Goal: Task Accomplishment & Management: Complete application form

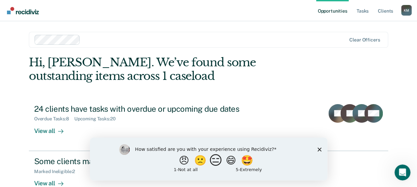
click at [214, 160] on button "😑" at bounding box center [217, 160] width 16 height 13
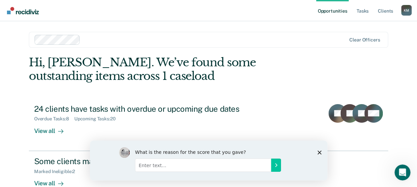
click at [322, 153] on div "What is the reason for the score that you gave?" at bounding box center [209, 160] width 238 height 40
click at [317, 150] on polygon "Close survey" at bounding box center [319, 152] width 4 height 4
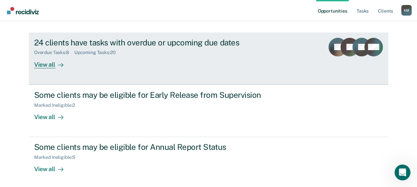
scroll to position [94, 0]
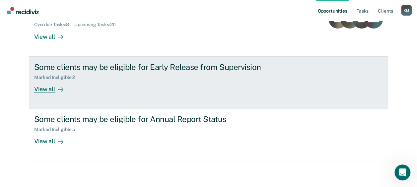
click at [61, 89] on icon at bounding box center [62, 90] width 2 height 4
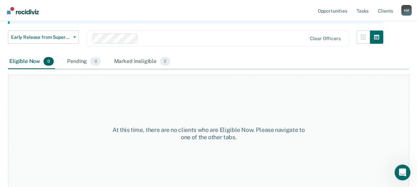
scroll to position [87, 0]
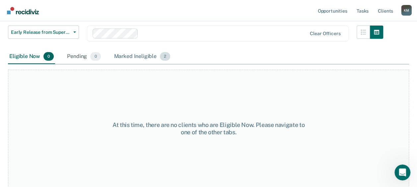
click at [124, 55] on div "Marked Ineligible 2" at bounding box center [142, 56] width 59 height 15
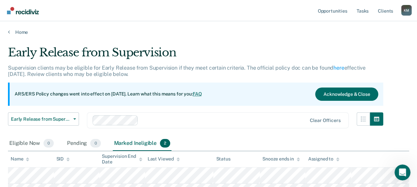
scroll to position [0, 0]
click at [16, 35] on link "Home" at bounding box center [208, 32] width 401 height 6
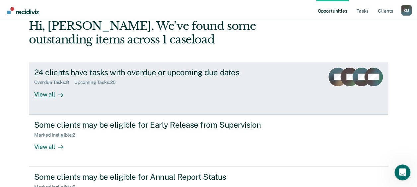
scroll to position [94, 0]
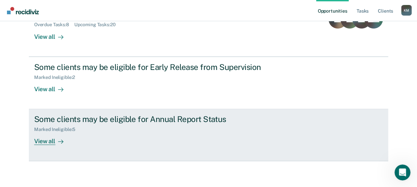
click at [109, 123] on div "Some clients may be eligible for Annual Report Status" at bounding box center [150, 119] width 233 height 10
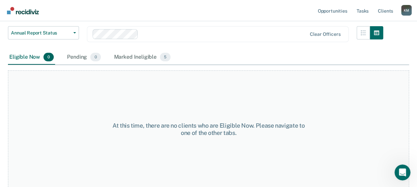
scroll to position [87, 0]
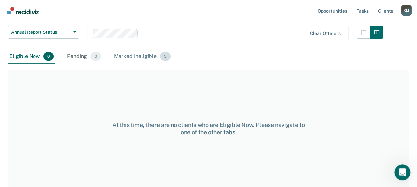
click at [134, 55] on div "Marked Ineligible 5" at bounding box center [142, 56] width 59 height 15
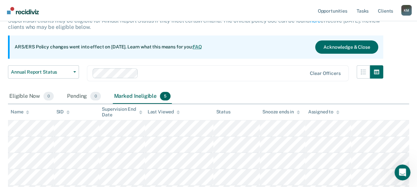
scroll to position [0, 0]
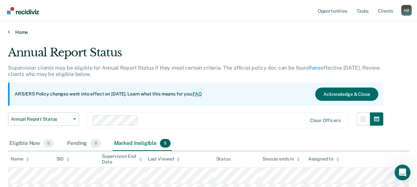
click at [24, 31] on link "Home" at bounding box center [208, 32] width 401 height 6
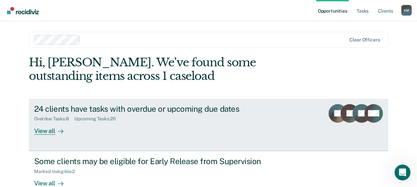
scroll to position [66, 0]
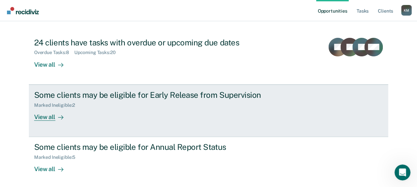
click at [141, 113] on div "Some clients may be eligible for Early Release from Supervision Marked Ineligib…" at bounding box center [158, 105] width 249 height 31
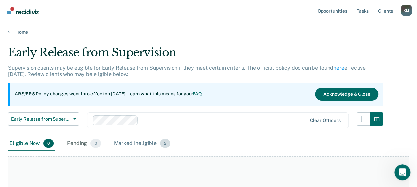
click at [142, 144] on div "Marked Ineligible 2" at bounding box center [142, 143] width 59 height 15
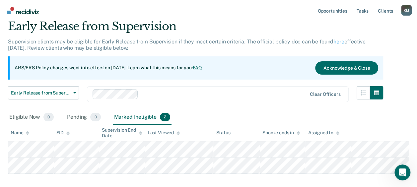
scroll to position [60, 0]
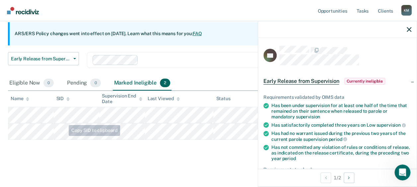
click at [66, 147] on div "Early Release from Supervision Supervision clients may be eligible for Early Re…" at bounding box center [208, 72] width 401 height 174
click at [68, 157] on div "Early Release from Supervision Supervision clients may be eligible for Early Re…" at bounding box center [208, 72] width 401 height 174
click at [409, 29] on icon "button" at bounding box center [409, 29] width 5 height 5
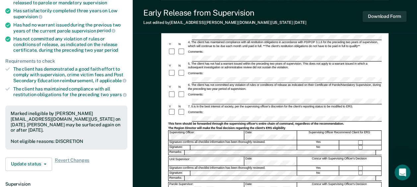
scroll to position [133, 0]
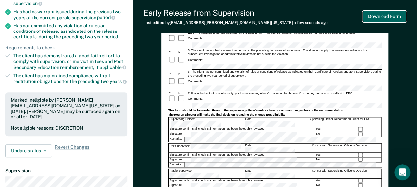
click at [376, 16] on button "Download Form" at bounding box center [385, 16] width 44 height 11
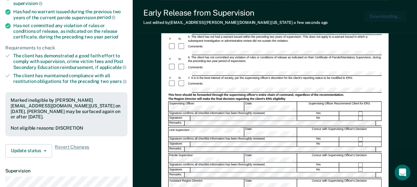
scroll to position [0, 0]
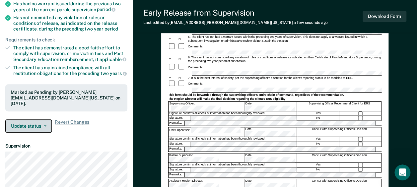
click at [38, 121] on button "Update status" at bounding box center [28, 125] width 47 height 13
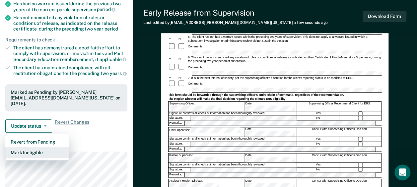
click at [32, 147] on button "Mark Ineligible" at bounding box center [37, 152] width 64 height 11
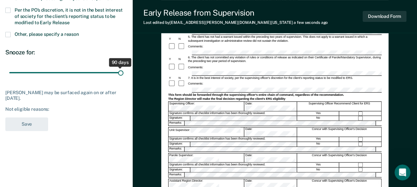
drag, startPoint x: 48, startPoint y: 71, endPoint x: 135, endPoint y: 67, distance: 86.4
type input "90"
click at [123, 67] on input "range" at bounding box center [66, 73] width 114 height 12
click at [11, 8] on label "Per the PO’s discretion, it is not in the best interest of society for the clie…" at bounding box center [66, 17] width 122 height 19
click at [70, 20] on input "Per the PO’s discretion, it is not in the best interest of society for the clie…" at bounding box center [70, 20] width 0 height 0
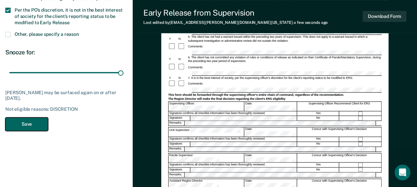
click at [25, 123] on button "Save" at bounding box center [26, 124] width 43 height 14
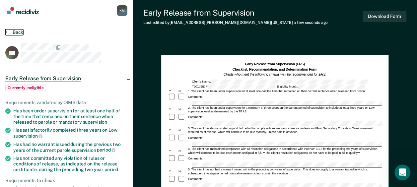
click at [18, 31] on button "Back" at bounding box center [14, 32] width 18 height 6
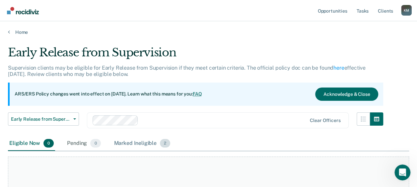
click at [142, 141] on div "Marked Ineligible 2" at bounding box center [142, 143] width 59 height 15
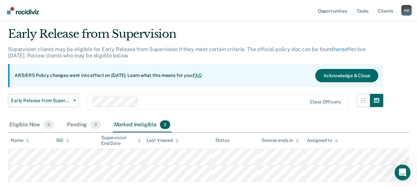
scroll to position [33, 0]
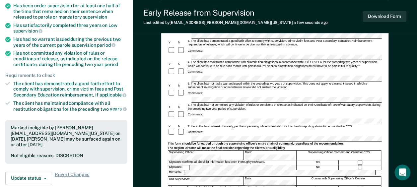
scroll to position [0, 13]
click at [281, 111] on div "Comments:" at bounding box center [274, 115] width 213 height 8
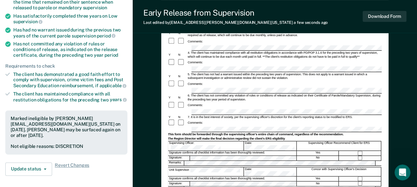
scroll to position [100, 0]
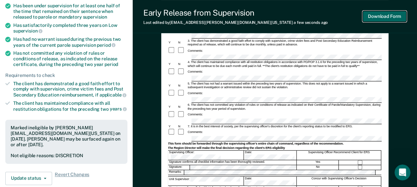
click at [384, 14] on button "Download Form" at bounding box center [385, 16] width 44 height 11
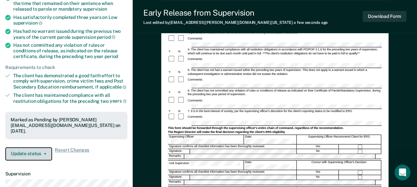
click at [22, 150] on button "Update status" at bounding box center [28, 153] width 47 height 13
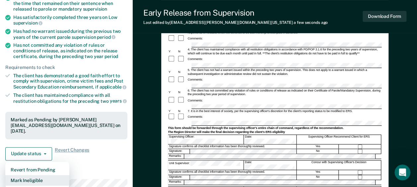
click at [36, 175] on button "Mark Ineligible" at bounding box center [37, 180] width 64 height 11
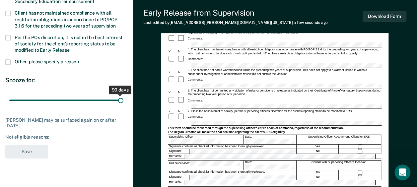
drag, startPoint x: 47, startPoint y: 100, endPoint x: 132, endPoint y: 100, distance: 85.0
type input "90"
click at [123, 100] on input "range" at bounding box center [66, 100] width 114 height 12
click at [7, 36] on span at bounding box center [7, 37] width 5 height 5
click at [70, 48] on input "Per the PO’s discretion, it is not in the best interest of society for the clie…" at bounding box center [70, 48] width 0 height 0
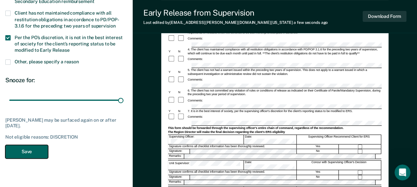
click at [38, 149] on button "Save" at bounding box center [26, 152] width 43 height 14
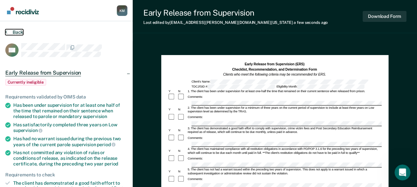
click at [11, 30] on button "Back" at bounding box center [14, 32] width 18 height 6
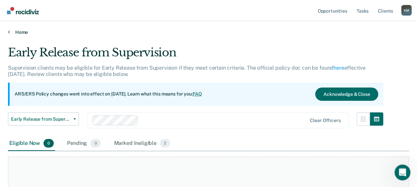
click at [17, 31] on link "Home" at bounding box center [208, 32] width 401 height 6
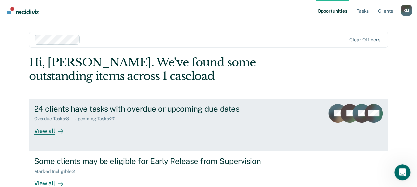
scroll to position [66, 0]
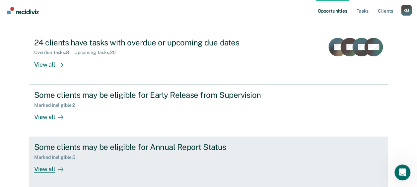
click at [109, 151] on div "Some clients may be eligible for Annual Report Status" at bounding box center [150, 147] width 233 height 10
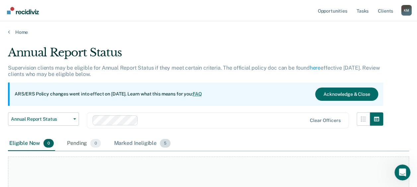
click at [150, 145] on div "Marked Ineligible 5" at bounding box center [142, 143] width 59 height 15
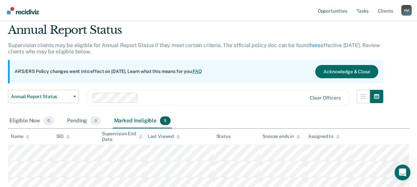
scroll to position [33, 0]
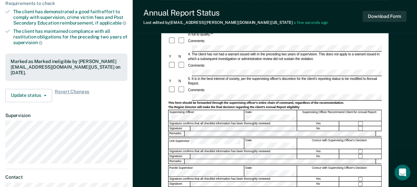
scroll to position [100, 0]
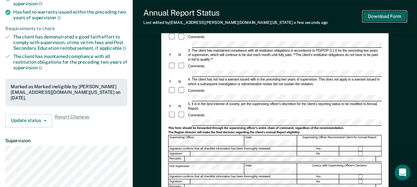
click at [382, 16] on button "Download Form" at bounding box center [385, 16] width 44 height 11
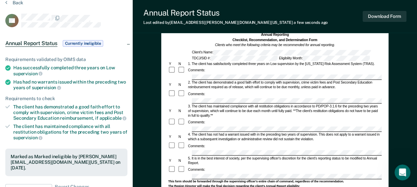
scroll to position [0, 0]
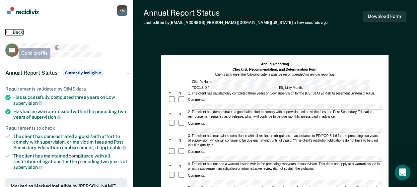
click at [16, 32] on button "Back" at bounding box center [14, 32] width 18 height 6
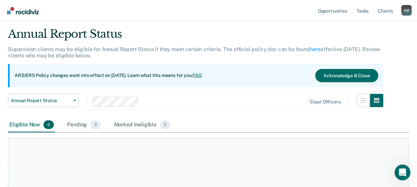
scroll to position [33, 0]
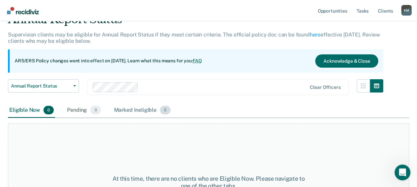
click at [137, 111] on div "Marked Ineligible 5" at bounding box center [142, 110] width 59 height 15
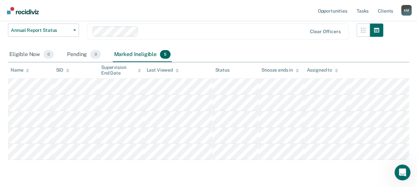
scroll to position [100, 0]
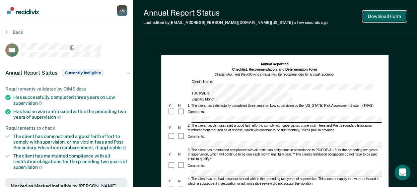
click at [377, 18] on button "Download Form" at bounding box center [385, 16] width 44 height 11
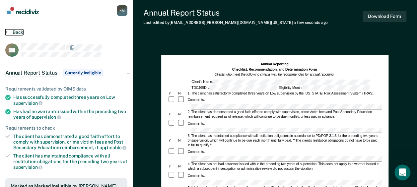
click at [18, 31] on button "Back" at bounding box center [14, 32] width 18 height 6
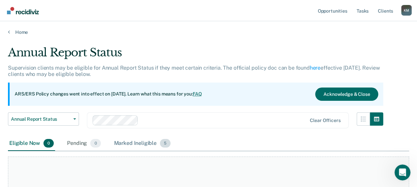
click at [134, 142] on div "Marked Ineligible 5" at bounding box center [142, 143] width 59 height 15
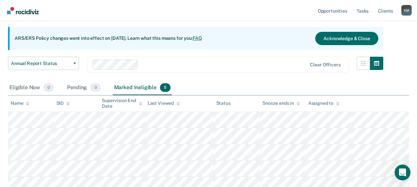
scroll to position [66, 0]
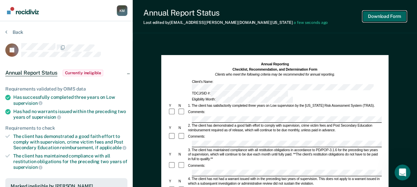
click at [372, 18] on button "Download Form" at bounding box center [385, 16] width 44 height 11
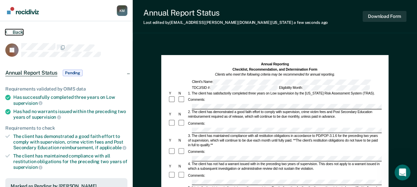
click at [17, 33] on button "Back" at bounding box center [14, 32] width 18 height 6
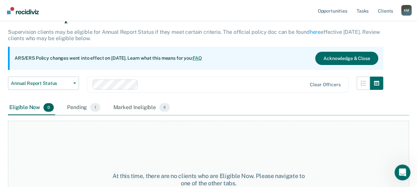
scroll to position [66, 0]
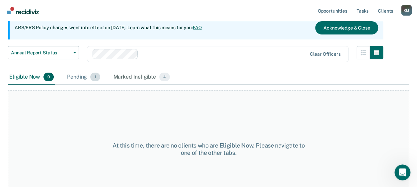
click at [88, 75] on div "Pending 1" at bounding box center [84, 77] width 36 height 15
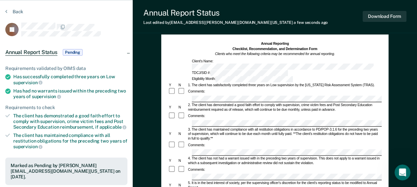
scroll to position [100, 0]
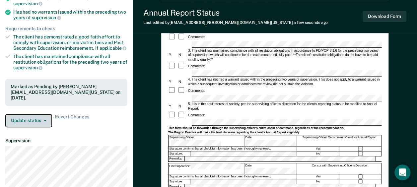
click at [29, 114] on button "Update status" at bounding box center [28, 120] width 47 height 13
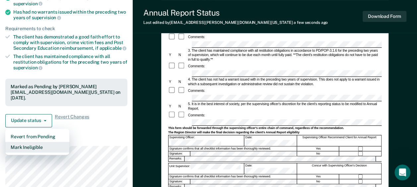
click at [40, 142] on button "Mark Ineligible" at bounding box center [37, 147] width 64 height 11
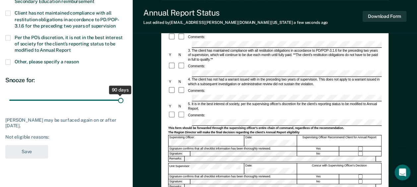
drag, startPoint x: 45, startPoint y: 99, endPoint x: 138, endPoint y: 101, distance: 93.3
type input "90"
click at [123, 101] on input "range" at bounding box center [66, 100] width 114 height 12
click at [10, 38] on span at bounding box center [7, 37] width 5 height 5
click at [71, 48] on input "Per the PO’s discretion, it is not in the best interest of society for the clie…" at bounding box center [71, 48] width 0 height 0
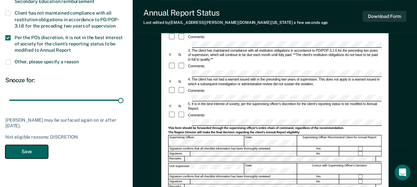
click at [18, 146] on button "Save" at bounding box center [26, 152] width 43 height 14
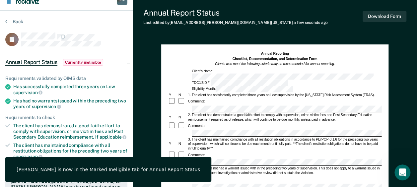
scroll to position [0, 0]
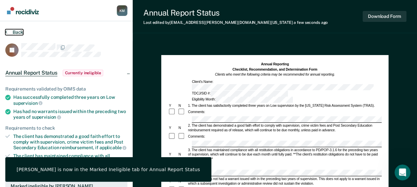
click at [11, 31] on button "Back" at bounding box center [14, 32] width 18 height 6
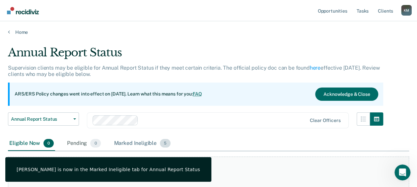
click at [143, 144] on div "Marked Ineligible 5" at bounding box center [142, 143] width 59 height 15
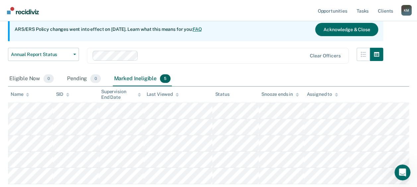
scroll to position [100, 0]
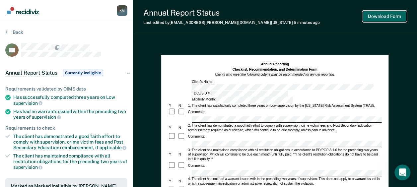
click at [384, 18] on button "Download Form" at bounding box center [385, 16] width 44 height 11
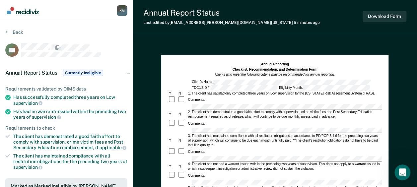
click at [17, 31] on button "Back" at bounding box center [14, 32] width 18 height 6
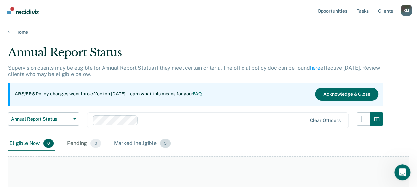
click at [150, 145] on div "Marked Ineligible 5" at bounding box center [142, 143] width 59 height 15
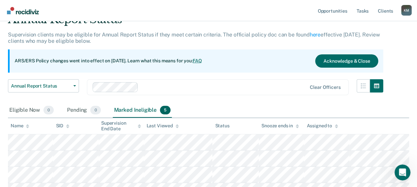
scroll to position [100, 0]
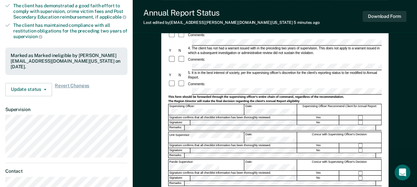
scroll to position [133, 0]
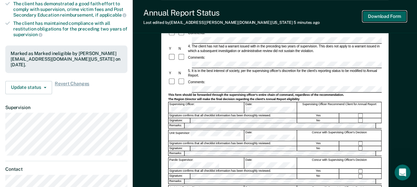
click at [372, 15] on button "Download Form" at bounding box center [385, 16] width 44 height 11
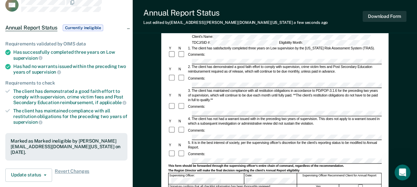
scroll to position [0, 0]
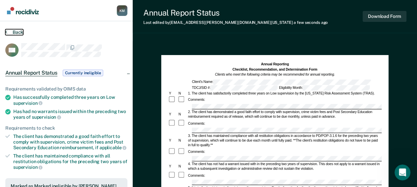
click at [15, 33] on button "Back" at bounding box center [14, 32] width 18 height 6
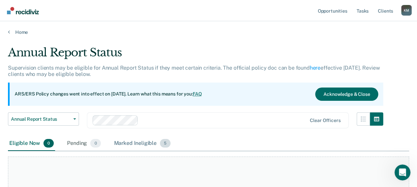
click at [130, 144] on div "Marked Ineligible 5" at bounding box center [142, 143] width 59 height 15
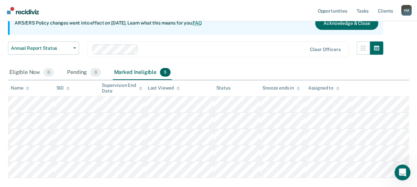
scroll to position [109, 0]
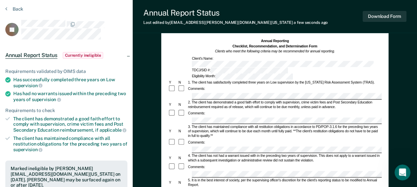
scroll to position [66, 0]
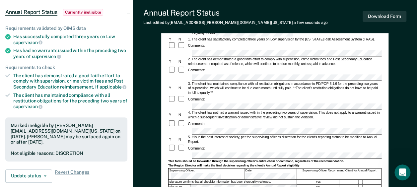
click at [230, 145] on div "Comments:" at bounding box center [274, 149] width 213 height 8
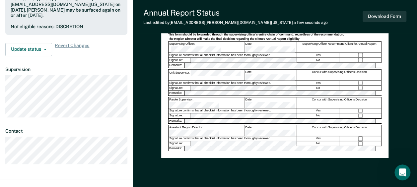
scroll to position [216, 0]
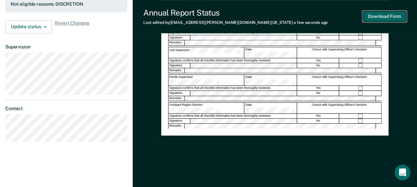
click at [378, 19] on button "Download Form" at bounding box center [385, 16] width 44 height 11
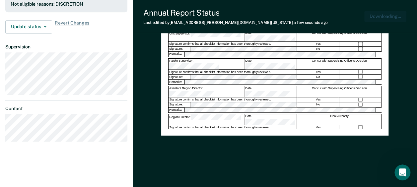
scroll to position [0, 0]
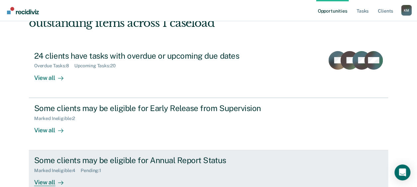
scroll to position [66, 0]
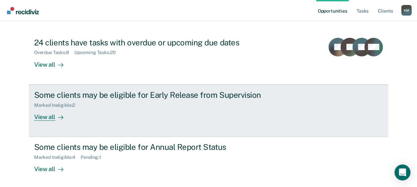
click at [55, 117] on div at bounding box center [59, 117] width 8 height 8
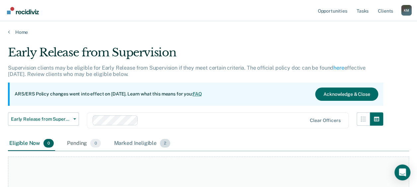
click at [125, 145] on div "Marked Ineligible 2" at bounding box center [142, 143] width 59 height 15
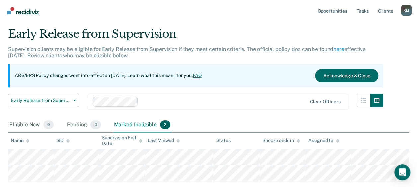
scroll to position [33, 0]
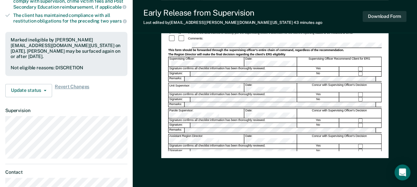
scroll to position [199, 0]
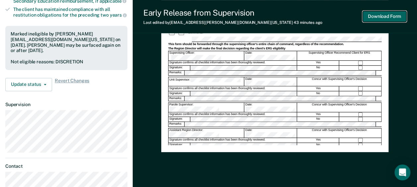
click at [377, 17] on button "Download Form" at bounding box center [385, 16] width 44 height 11
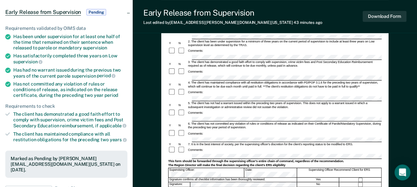
scroll to position [0, 0]
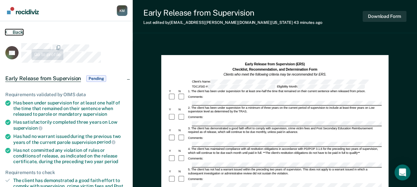
click at [19, 32] on button "Back" at bounding box center [14, 32] width 18 height 6
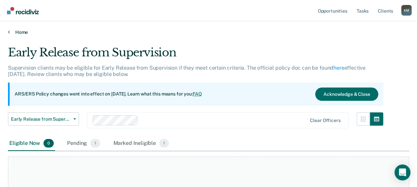
click at [10, 31] on icon at bounding box center [9, 31] width 2 height 5
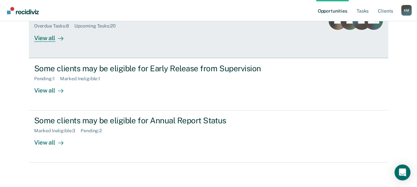
scroll to position [94, 0]
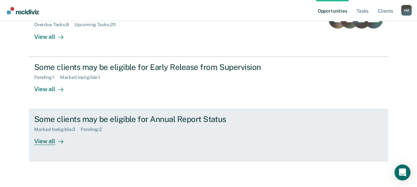
click at [172, 136] on div "Some clients may be eligible for Annual Report Status Marked Ineligible : 3 Pen…" at bounding box center [158, 129] width 249 height 31
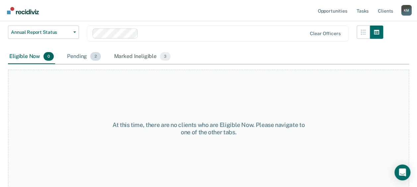
click at [92, 58] on span "2" at bounding box center [95, 56] width 10 height 9
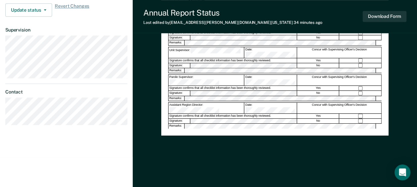
scroll to position [116, 0]
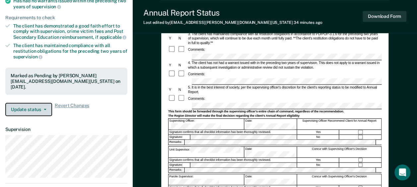
click at [35, 103] on button "Update status" at bounding box center [28, 109] width 47 height 13
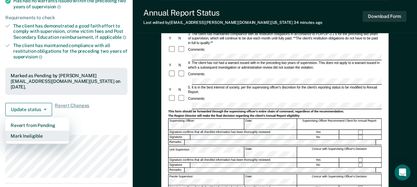
click at [31, 131] on button "Mark Ineligible" at bounding box center [37, 136] width 64 height 11
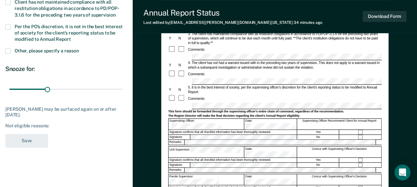
click at [9, 21] on div "Client has not maintained compliance with all restitution obligations in accord…" at bounding box center [66, 12] width 122 height 25
click at [8, 29] on label "Per the PO’s discretion, it is not in the best interest of society for the clie…" at bounding box center [66, 33] width 122 height 19
click at [71, 37] on input "Per the PO’s discretion, it is not in the best interest of society for the clie…" at bounding box center [71, 37] width 0 height 0
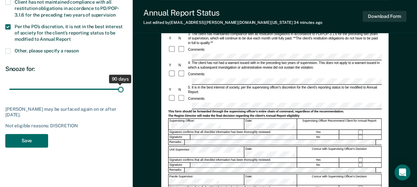
drag, startPoint x: 48, startPoint y: 89, endPoint x: 140, endPoint y: 90, distance: 92.3
type input "90"
click at [123, 90] on input "range" at bounding box center [66, 89] width 114 height 12
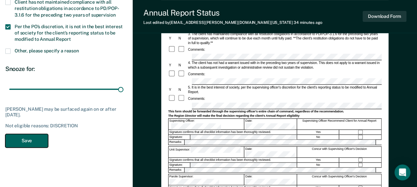
click at [45, 139] on button "Save" at bounding box center [26, 141] width 43 height 14
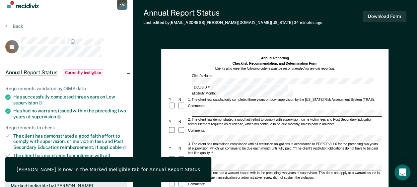
scroll to position [0, 0]
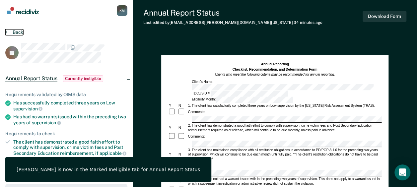
click at [14, 32] on button "Back" at bounding box center [14, 32] width 18 height 6
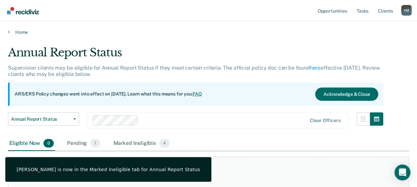
scroll to position [87, 0]
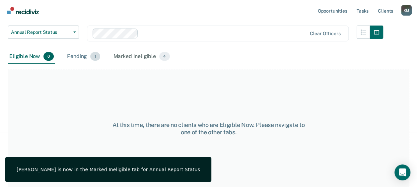
click at [84, 58] on div "Pending 1" at bounding box center [84, 56] width 36 height 15
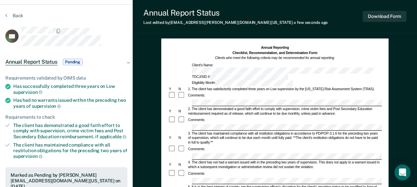
scroll to position [83, 0]
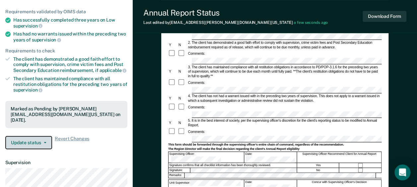
click at [19, 136] on button "Update status" at bounding box center [28, 142] width 47 height 13
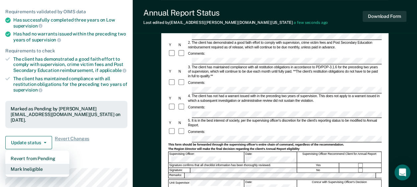
click at [36, 164] on button "Mark Ineligible" at bounding box center [37, 169] width 64 height 11
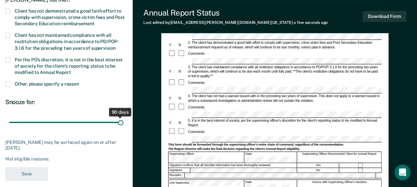
drag, startPoint x: 45, startPoint y: 120, endPoint x: 126, endPoint y: 123, distance: 81.0
type input "90"
click at [123, 123] on input "range" at bounding box center [66, 122] width 114 height 12
click at [7, 60] on span at bounding box center [7, 59] width 5 height 5
click at [71, 70] on input "Per the PO’s discretion, it is not in the best interest of society for the clie…" at bounding box center [71, 70] width 0 height 0
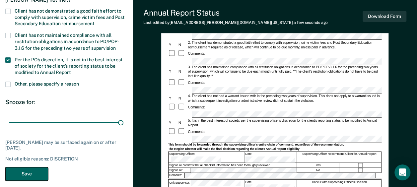
click at [22, 171] on button "Save" at bounding box center [26, 174] width 43 height 14
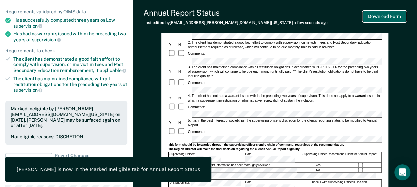
click at [396, 16] on button "Download Form" at bounding box center [385, 16] width 44 height 11
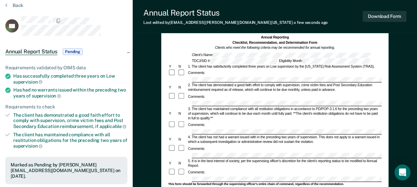
scroll to position [0, 0]
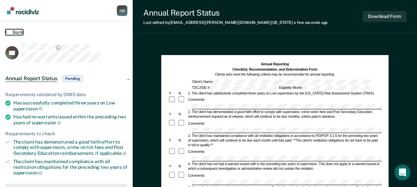
click at [17, 34] on button "Back" at bounding box center [14, 32] width 18 height 6
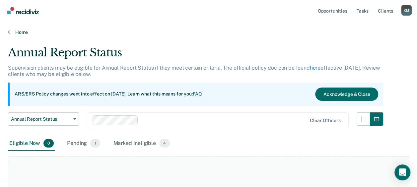
click at [22, 33] on link "Home" at bounding box center [208, 32] width 401 height 6
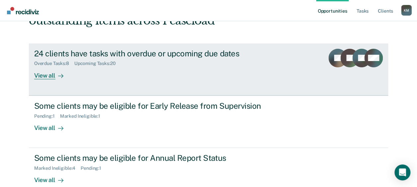
scroll to position [94, 0]
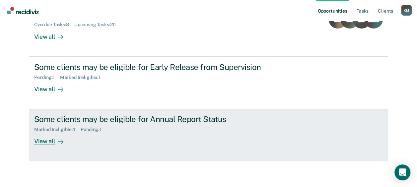
click at [106, 129] on div "Pending : 1" at bounding box center [94, 130] width 26 height 6
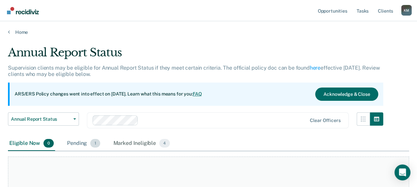
click at [95, 141] on span "1" at bounding box center [95, 143] width 10 height 9
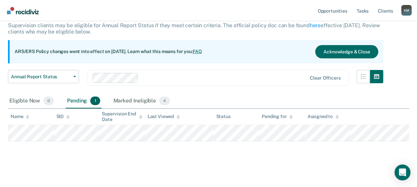
scroll to position [44, 0]
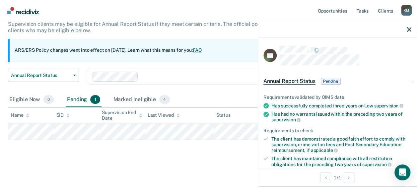
click at [193, 171] on main "Annual Report Status Supervision clients may be eligible for Annual Report Stat…" at bounding box center [208, 88] width 417 height 194
click at [160, 166] on main "Annual Report Status Supervision clients may be eligible for Annual Report Stat…" at bounding box center [208, 88] width 417 height 194
click at [129, 100] on div "Marked Ineligible 4" at bounding box center [141, 100] width 59 height 15
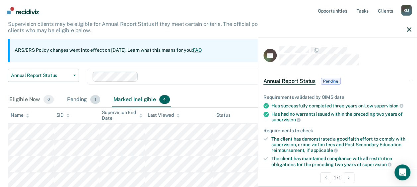
click at [79, 98] on div "Pending 1" at bounding box center [84, 100] width 36 height 15
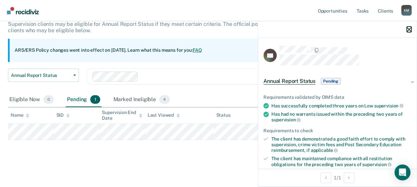
click at [407, 30] on icon "button" at bounding box center [409, 29] width 5 height 5
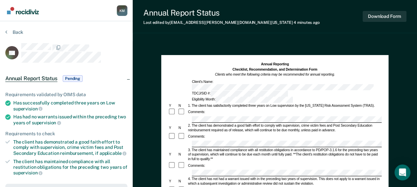
scroll to position [133, 0]
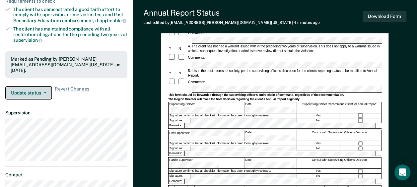
click at [33, 86] on button "Update status" at bounding box center [28, 92] width 47 height 13
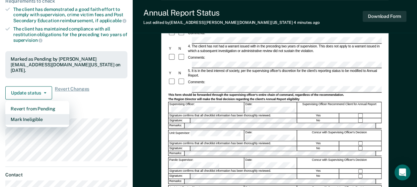
click at [36, 114] on button "Mark Ineligible" at bounding box center [37, 119] width 64 height 11
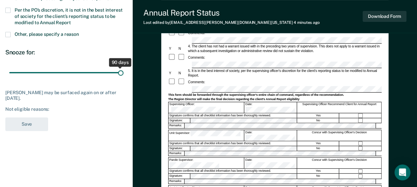
drag, startPoint x: 46, startPoint y: 71, endPoint x: 171, endPoint y: 80, distance: 125.2
type input "90"
click at [123, 78] on input "range" at bounding box center [66, 73] width 114 height 12
click at [8, 9] on span at bounding box center [7, 10] width 5 height 5
click at [71, 20] on input "Per the PO’s discretion, it is not in the best interest of society for the clie…" at bounding box center [71, 20] width 0 height 0
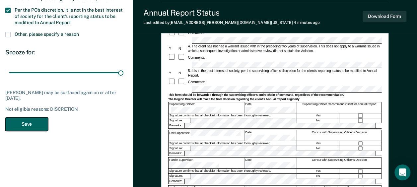
click at [18, 120] on button "Save" at bounding box center [26, 124] width 43 height 14
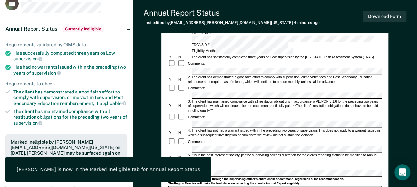
scroll to position [0, 0]
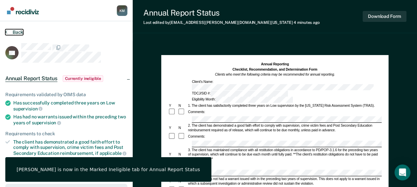
click at [15, 30] on button "Back" at bounding box center [14, 32] width 18 height 6
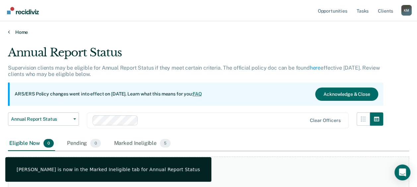
click at [16, 32] on link "Home" at bounding box center [208, 32] width 401 height 6
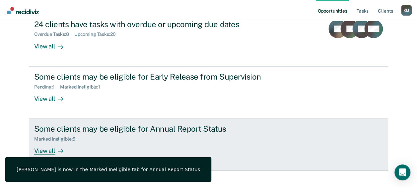
scroll to position [94, 0]
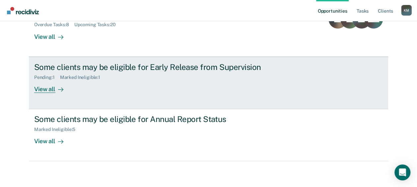
click at [99, 87] on div "Some clients may be eligible for Early Release from Supervision Pending : 1 Mar…" at bounding box center [158, 77] width 249 height 31
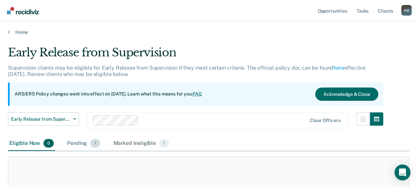
click at [79, 140] on div "Pending 1" at bounding box center [84, 143] width 36 height 15
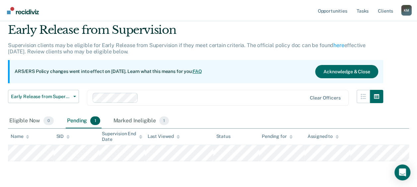
scroll to position [33, 0]
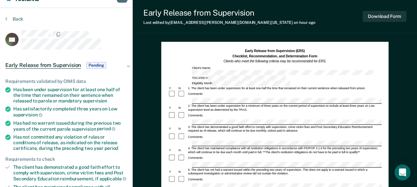
scroll to position [166, 0]
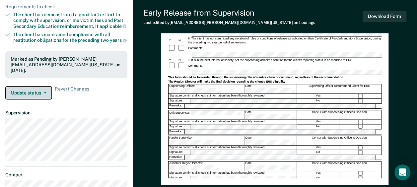
click at [26, 86] on button "Update status" at bounding box center [28, 92] width 47 height 13
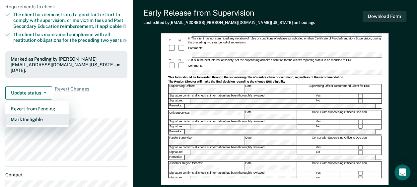
click at [29, 114] on button "Mark Ineligible" at bounding box center [37, 119] width 64 height 11
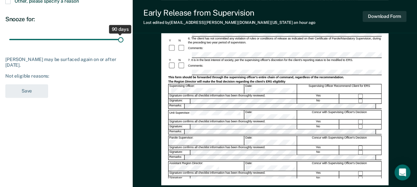
drag, startPoint x: 48, startPoint y: 39, endPoint x: 195, endPoint y: 49, distance: 147.4
type input "90"
click at [123, 45] on input "range" at bounding box center [66, 40] width 114 height 12
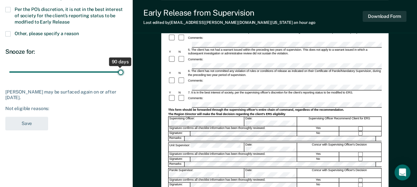
scroll to position [100, 0]
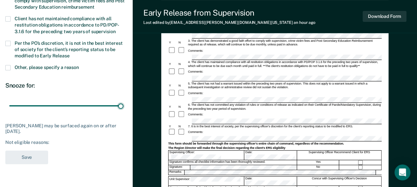
click at [12, 42] on label "Per the PO’s discretion, it is not in the best interest of society for the clie…" at bounding box center [66, 50] width 122 height 19
click at [70, 53] on input "Per the PO’s discretion, it is not in the best interest of society for the clie…" at bounding box center [70, 53] width 0 height 0
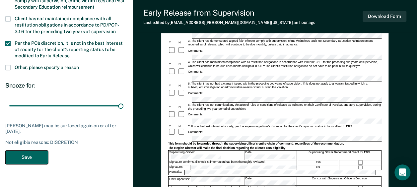
click at [32, 155] on button "Save" at bounding box center [26, 158] width 43 height 14
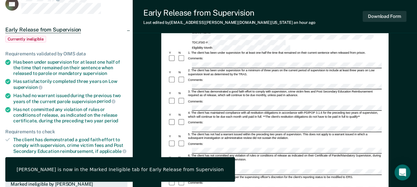
scroll to position [0, 0]
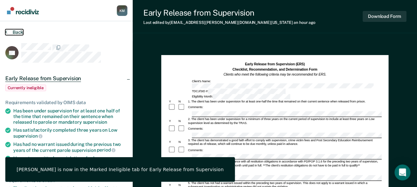
click at [12, 30] on button "Back" at bounding box center [14, 32] width 18 height 6
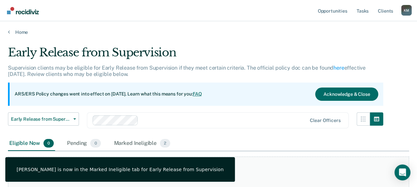
scroll to position [33, 0]
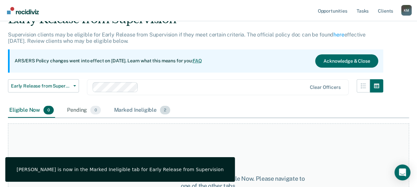
click at [123, 112] on div "Marked Ineligible 2" at bounding box center [142, 110] width 59 height 15
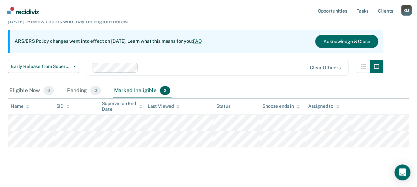
scroll to position [60, 0]
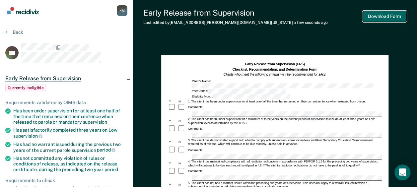
click at [379, 14] on button "Download Form" at bounding box center [385, 16] width 44 height 11
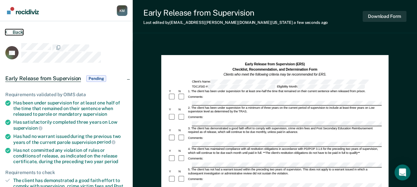
click at [18, 31] on button "Back" at bounding box center [14, 32] width 18 height 6
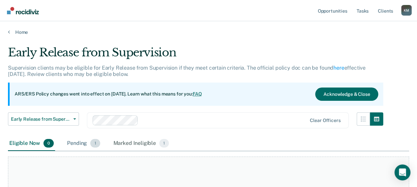
click at [74, 143] on div "Pending 1" at bounding box center [84, 143] width 36 height 15
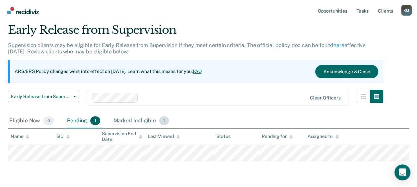
scroll to position [33, 0]
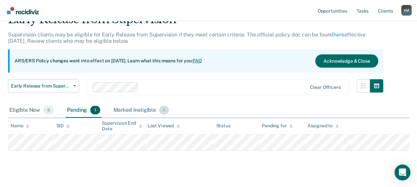
click at [145, 112] on div "Marked Ineligible 1" at bounding box center [141, 110] width 58 height 15
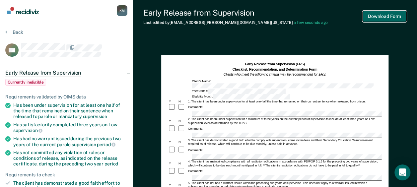
click at [392, 17] on button "Download Form" at bounding box center [385, 16] width 44 height 11
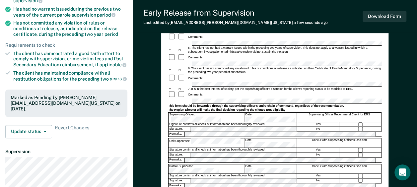
scroll to position [116, 0]
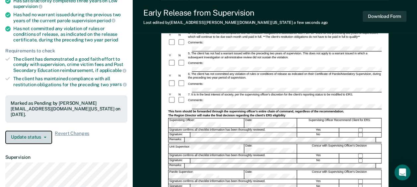
click at [31, 131] on button "Update status" at bounding box center [28, 137] width 47 height 13
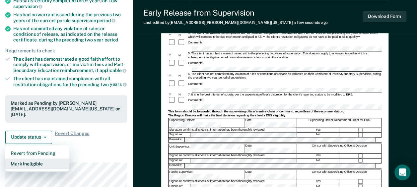
click at [39, 159] on button "Mark Ineligible" at bounding box center [37, 164] width 64 height 11
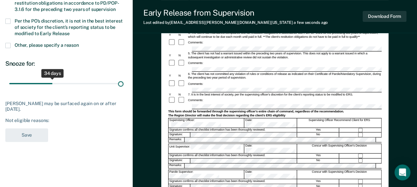
drag, startPoint x: 47, startPoint y: 83, endPoint x: 144, endPoint y: 83, distance: 96.6
type input "90"
click at [123, 83] on input "range" at bounding box center [66, 84] width 114 height 12
click at [9, 22] on span at bounding box center [7, 21] width 5 height 5
click at [70, 31] on input "Per the PO’s discretion, it is not in the best interest of society for the clie…" at bounding box center [70, 31] width 0 height 0
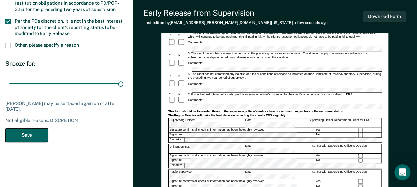
click at [17, 136] on button "Save" at bounding box center [26, 135] width 43 height 14
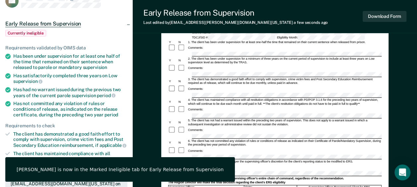
scroll to position [0, 0]
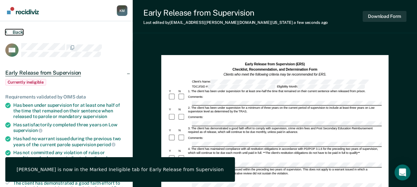
click at [15, 31] on button "Back" at bounding box center [14, 32] width 18 height 6
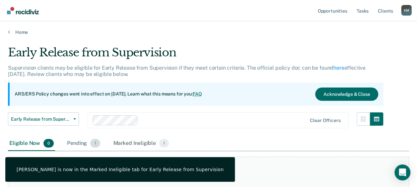
click at [84, 142] on div "Pending 1" at bounding box center [84, 143] width 36 height 15
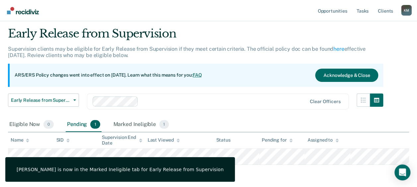
scroll to position [33, 0]
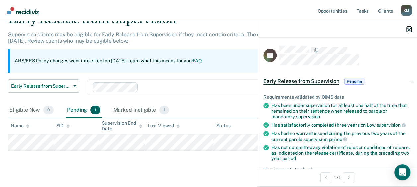
click at [410, 27] on icon "button" at bounding box center [409, 29] width 5 height 5
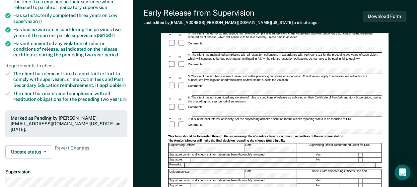
scroll to position [133, 0]
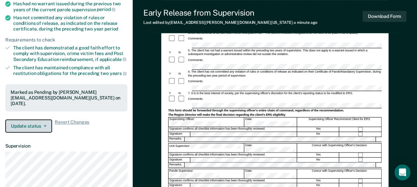
click at [27, 121] on button "Update status" at bounding box center [28, 125] width 47 height 13
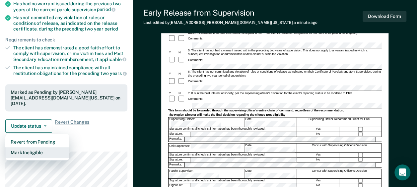
click at [29, 147] on button "Mark Ineligible" at bounding box center [37, 152] width 64 height 11
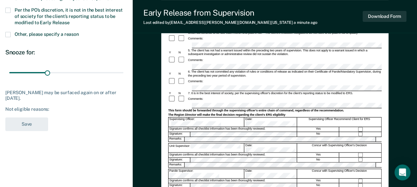
click at [8, 8] on span at bounding box center [7, 10] width 5 height 5
click at [70, 20] on input "Per the PO’s discretion, it is not in the best interest of society for the clie…" at bounding box center [70, 20] width 0 height 0
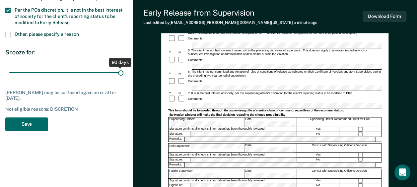
drag, startPoint x: 47, startPoint y: 71, endPoint x: 158, endPoint y: 71, distance: 111.2
type input "90"
click at [123, 71] on input "range" at bounding box center [66, 73] width 114 height 12
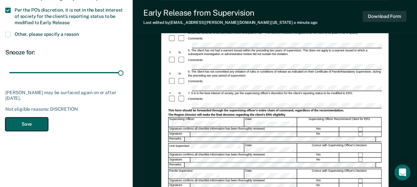
click at [28, 127] on button "Save" at bounding box center [26, 124] width 43 height 14
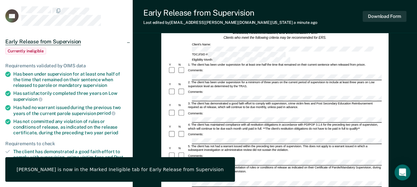
scroll to position [0, 0]
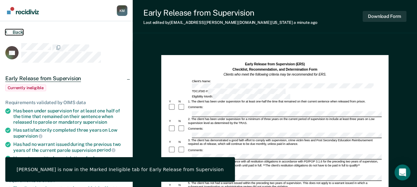
click at [17, 31] on button "Back" at bounding box center [14, 32] width 18 height 6
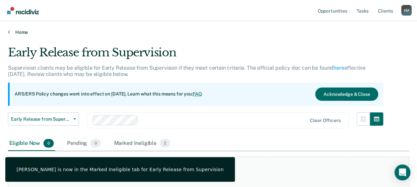
click at [17, 31] on link "Home" at bounding box center [208, 32] width 401 height 6
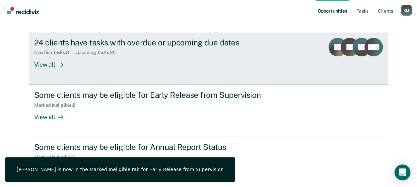
scroll to position [94, 0]
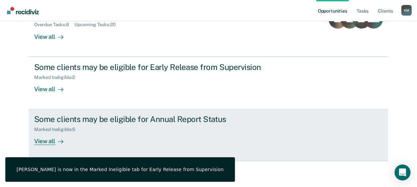
click at [161, 123] on div "Some clients may be eligible for Annual Report Status" at bounding box center [150, 119] width 233 height 10
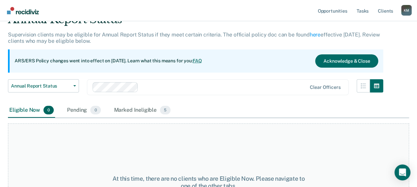
scroll to position [66, 0]
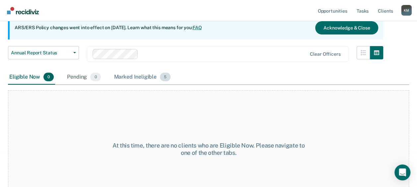
click at [132, 73] on div "Marked Ineligible 5" at bounding box center [142, 77] width 59 height 15
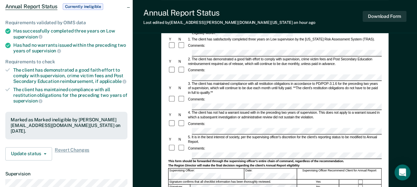
scroll to position [166, 0]
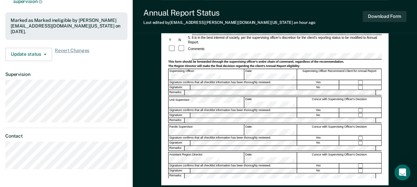
click at [206, 95] on div at bounding box center [274, 95] width 213 height 1
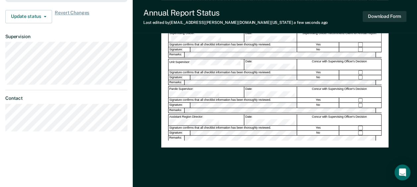
scroll to position [216, 0]
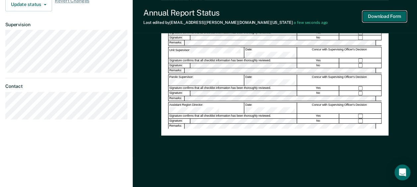
click at [380, 17] on button "Download Form" at bounding box center [385, 16] width 44 height 11
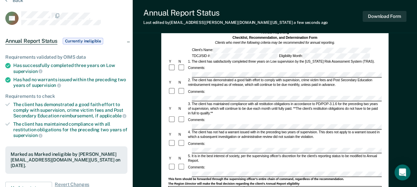
scroll to position [0, 0]
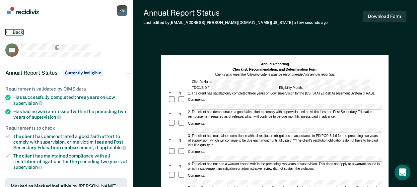
click at [14, 32] on button "Back" at bounding box center [14, 32] width 18 height 6
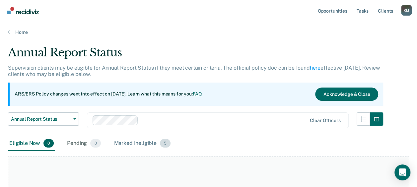
click at [148, 141] on div "Marked Ineligible 5" at bounding box center [142, 143] width 59 height 15
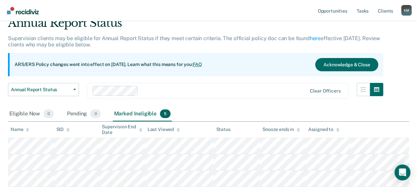
scroll to position [66, 0]
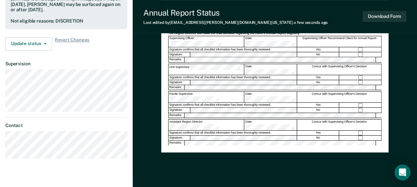
scroll to position [216, 0]
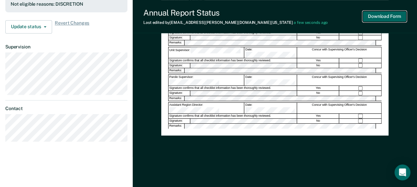
click at [395, 17] on button "Download Form" at bounding box center [385, 16] width 44 height 11
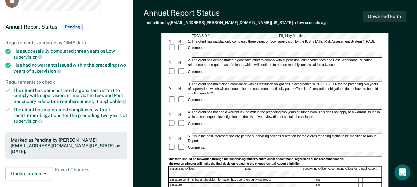
scroll to position [0, 0]
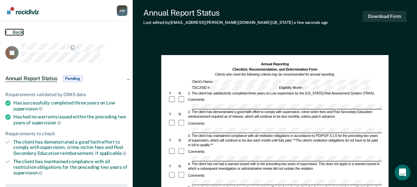
click at [17, 32] on button "Back" at bounding box center [14, 32] width 18 height 6
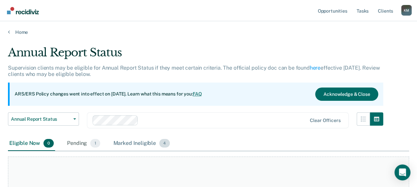
click at [136, 145] on div "Marked Ineligible 4" at bounding box center [141, 143] width 59 height 15
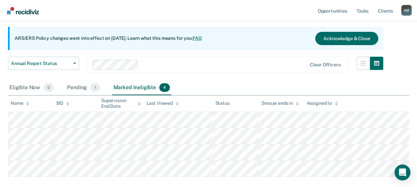
scroll to position [66, 0]
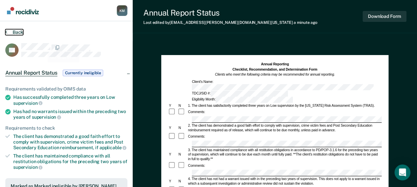
click at [18, 30] on button "Back" at bounding box center [14, 32] width 18 height 6
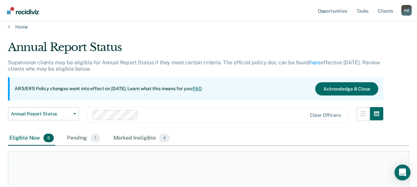
scroll to position [87, 0]
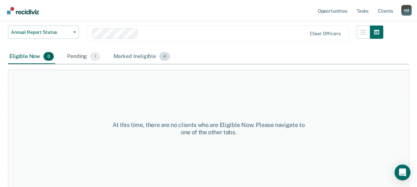
click at [138, 53] on div "Marked Ineligible 4" at bounding box center [141, 56] width 59 height 15
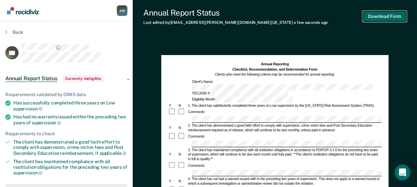
click at [377, 14] on button "Download Form" at bounding box center [385, 16] width 44 height 11
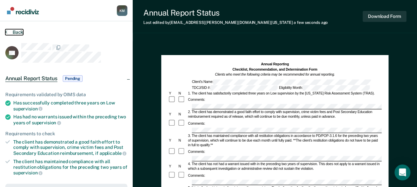
click at [17, 30] on button "Back" at bounding box center [14, 32] width 18 height 6
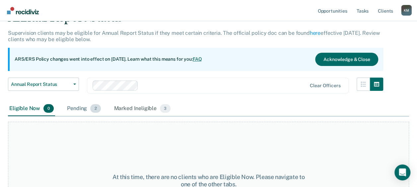
scroll to position [66, 0]
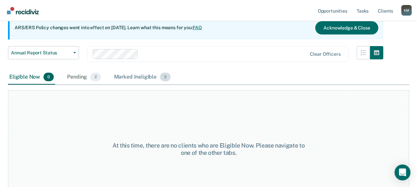
click at [128, 76] on div "Marked Ineligible 3" at bounding box center [142, 77] width 59 height 15
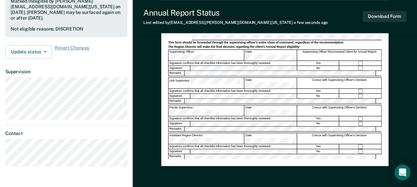
scroll to position [199, 0]
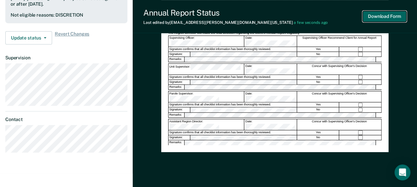
click at [385, 17] on button "Download Form" at bounding box center [385, 16] width 44 height 11
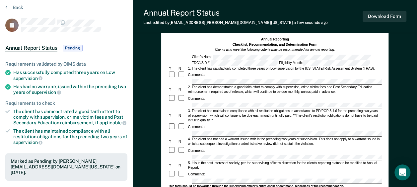
scroll to position [0, 0]
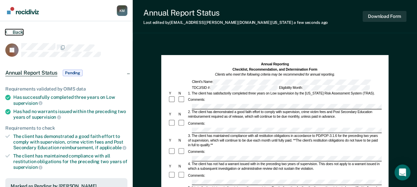
click at [21, 31] on button "Back" at bounding box center [14, 32] width 18 height 6
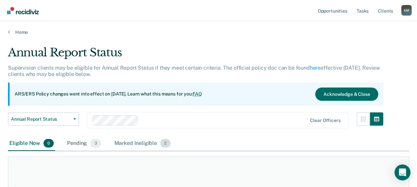
click at [143, 143] on div "Marked Ineligible 2" at bounding box center [142, 143] width 59 height 15
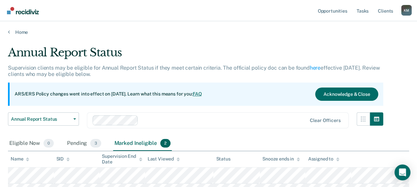
scroll to position [60, 0]
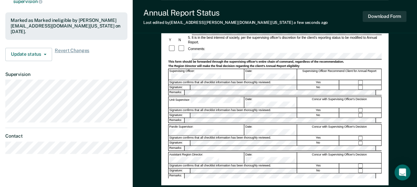
scroll to position [199, 0]
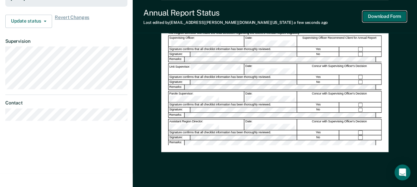
click at [384, 12] on button "Download Form" at bounding box center [385, 16] width 44 height 11
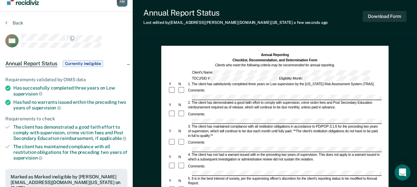
scroll to position [0, 0]
